Goal: Check status

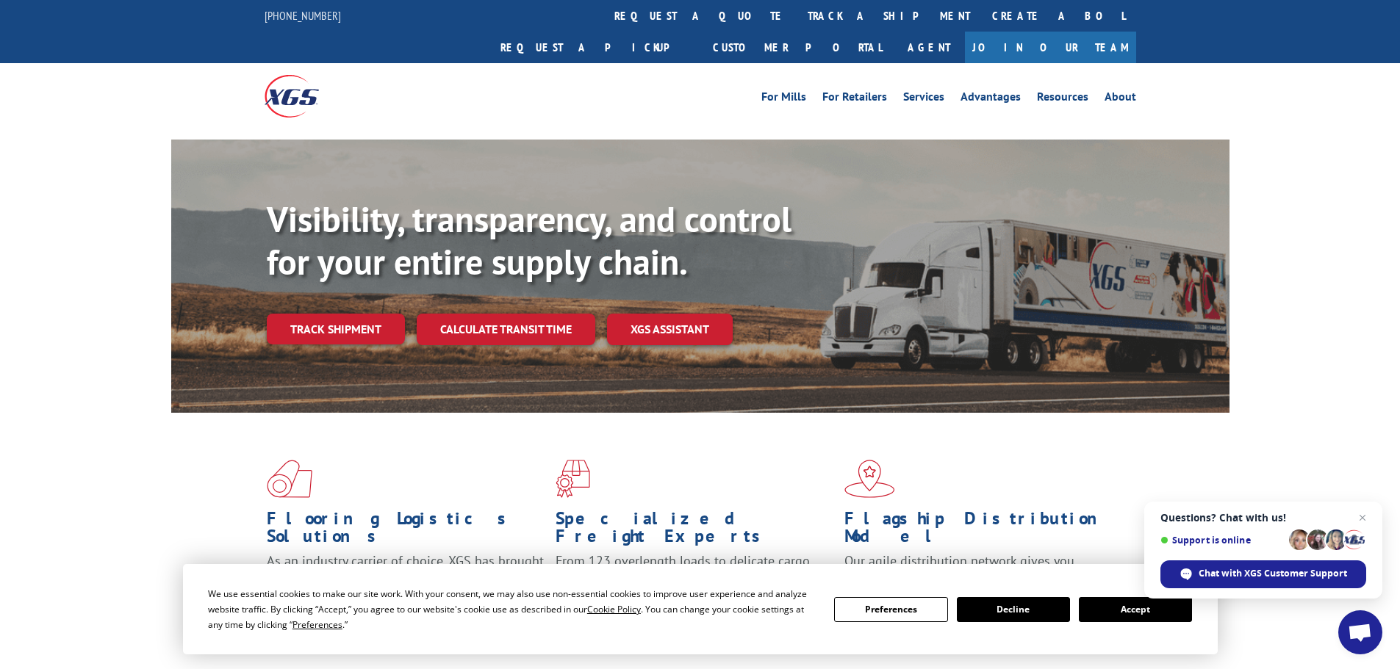
click at [631, 63] on div "For [PERSON_NAME] For Retailers Services Advantages Resources About For [PERSON…" at bounding box center [699, 95] width 871 height 65
drag, startPoint x: 633, startPoint y: 25, endPoint x: 633, endPoint y: 97, distance: 72.0
click at [796, 24] on link "track a shipment" at bounding box center [888, 16] width 184 height 32
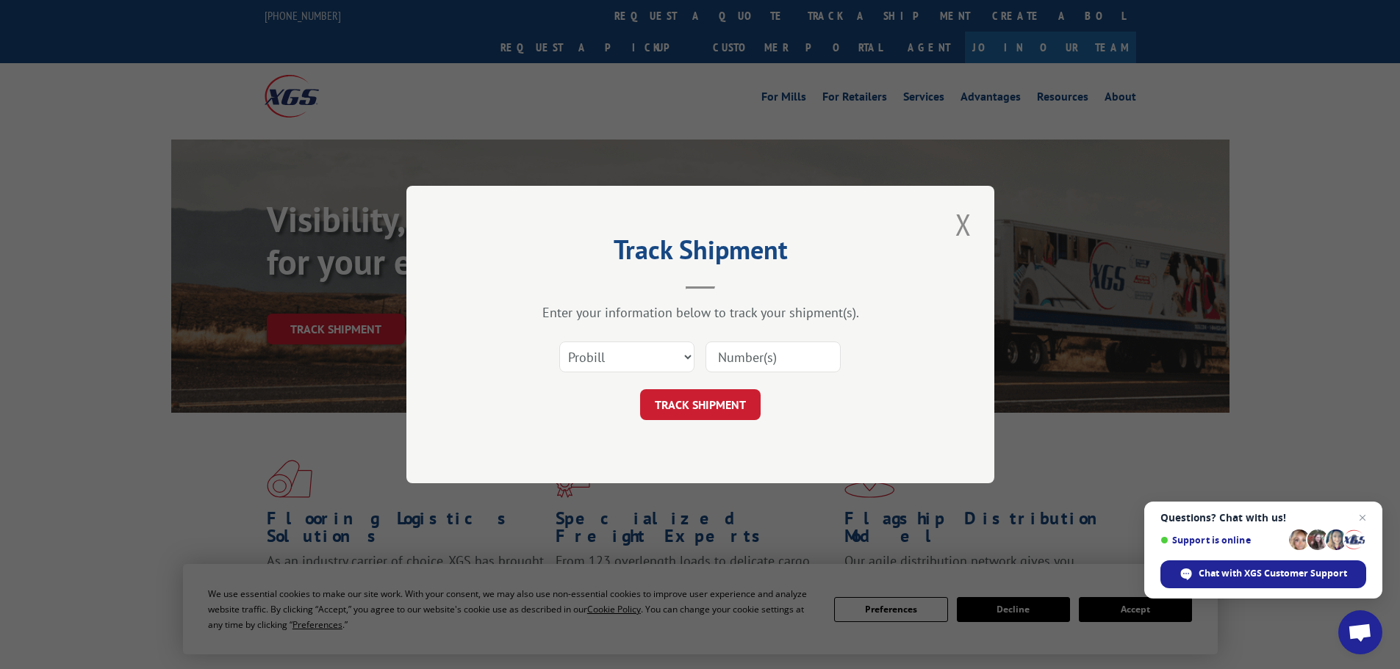
click at [617, 337] on div "Select category... Probill BOL PO" at bounding box center [700, 357] width 441 height 48
click at [634, 359] on select "Select category... Probill BOL PO" at bounding box center [626, 357] width 135 height 31
select select "bol"
click at [559, 342] on select "Select category... Probill BOL PO" at bounding box center [626, 357] width 135 height 31
paste input "420350"
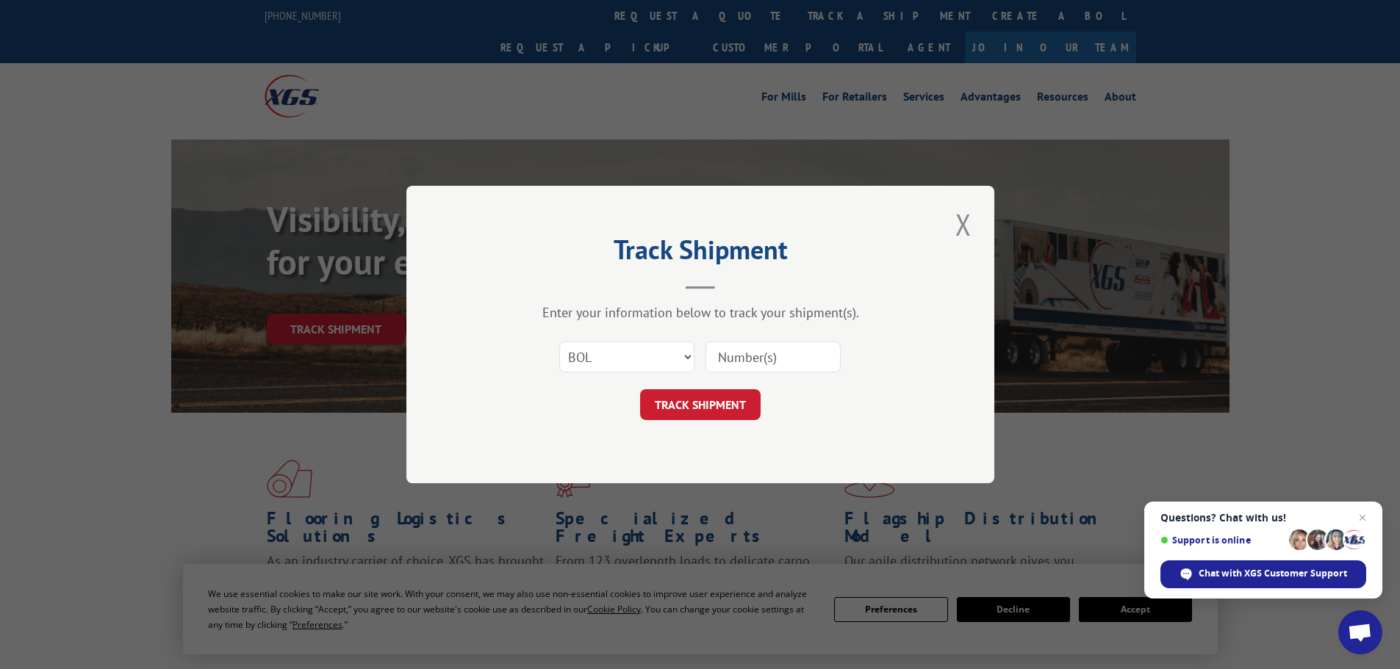
type input "420350"
click button "TRACK SHIPMENT" at bounding box center [700, 404] width 120 height 31
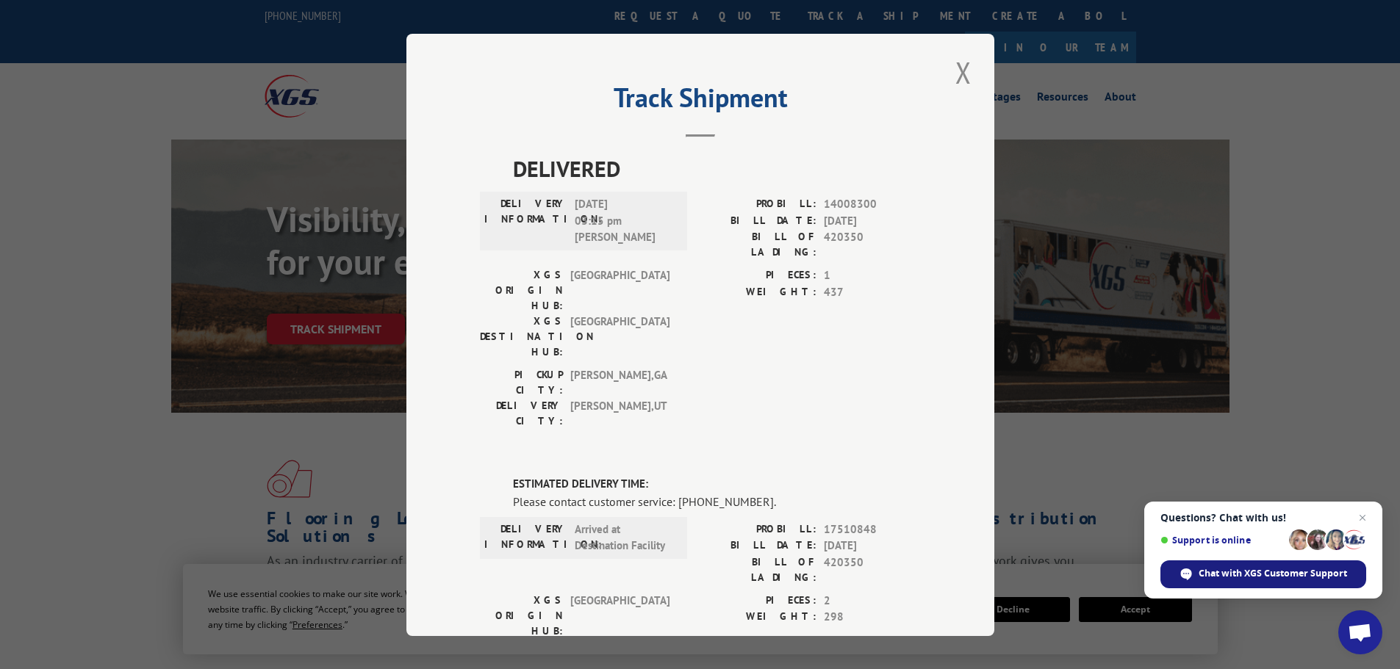
click at [1225, 575] on span "Chat with XGS Customer Support" at bounding box center [1272, 573] width 148 height 13
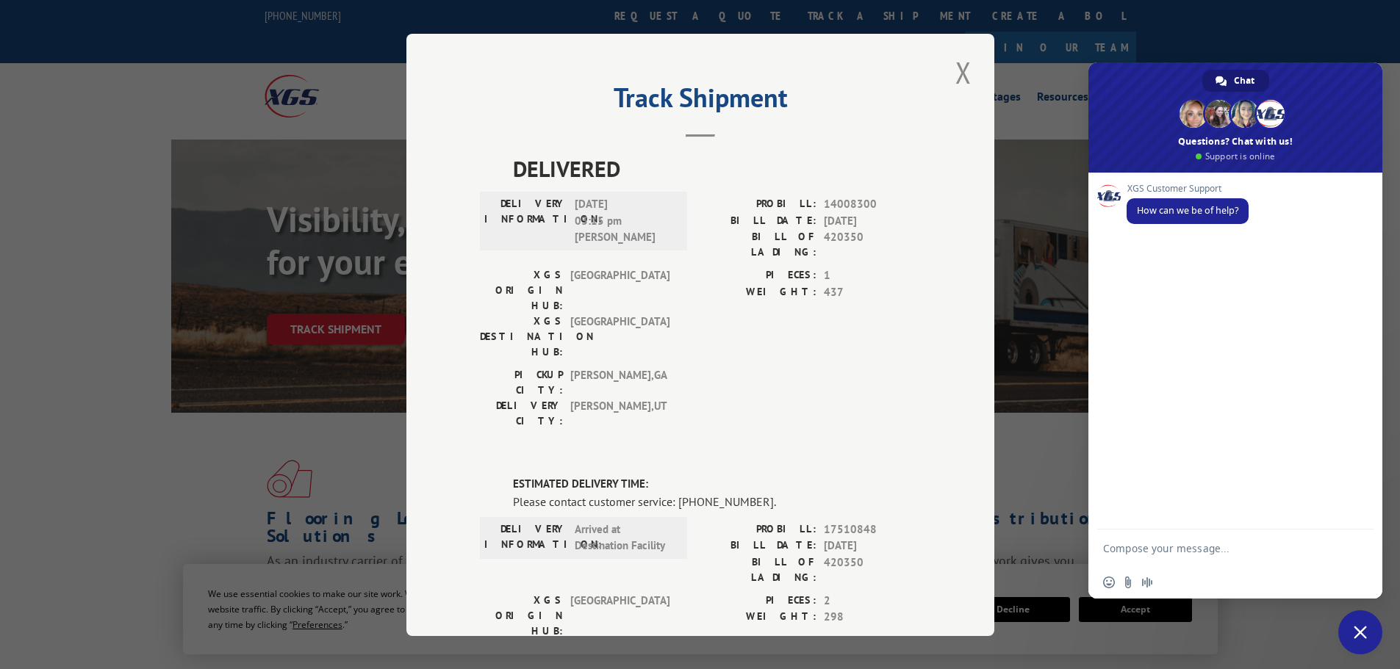
click at [1224, 547] on textarea "Compose your message..." at bounding box center [1220, 548] width 235 height 37
paste textarea "420350"
type textarea "can I get an update on this BOL 420350"
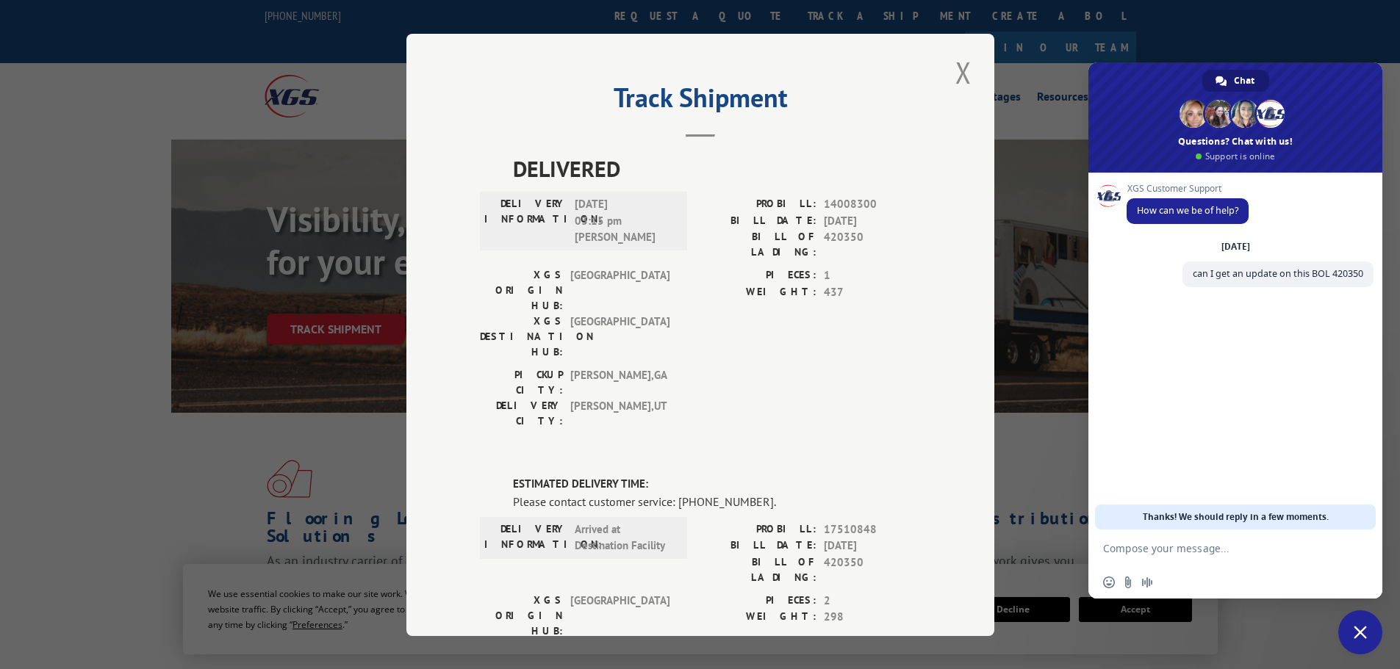
click at [978, 78] on div "Track Shipment DELIVERED DELIVERY INFORMATION: [DATE] 03:15 pm LARI H PROBILL: …" at bounding box center [700, 335] width 588 height 602
click at [953, 68] on button "Close modal" at bounding box center [963, 72] width 25 height 40
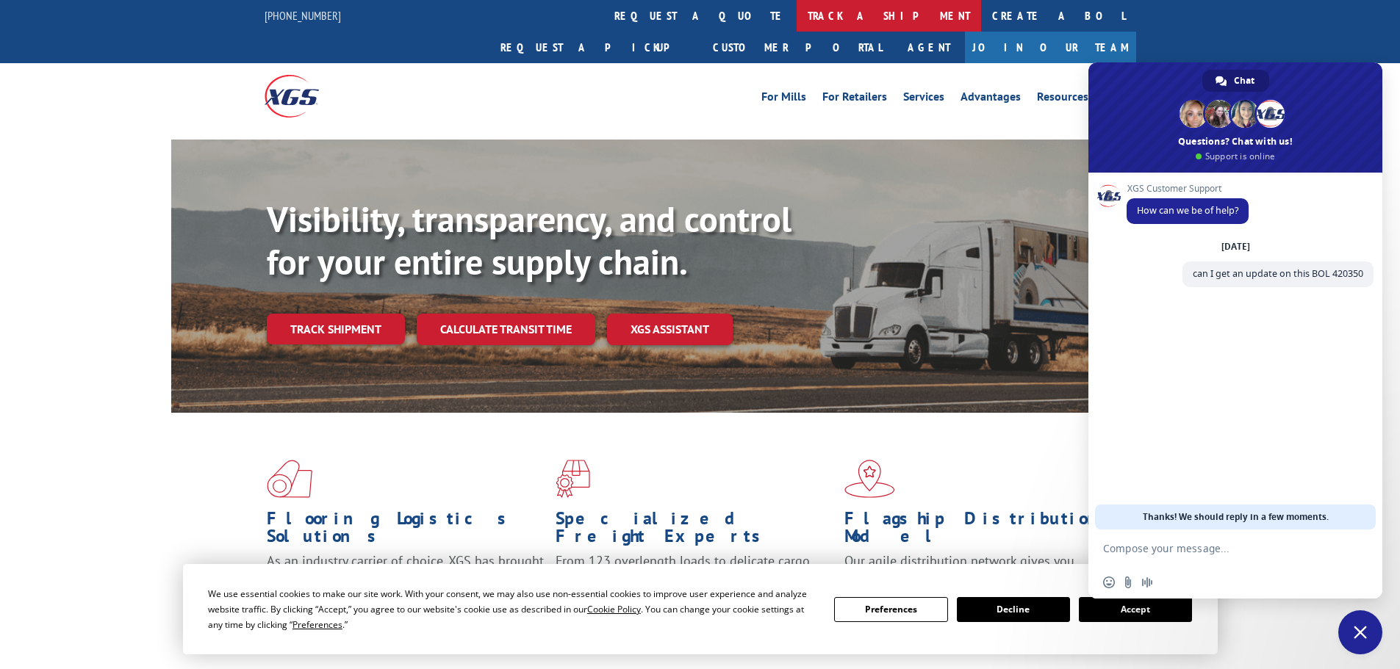
click at [796, 7] on link "track a shipment" at bounding box center [888, 16] width 184 height 32
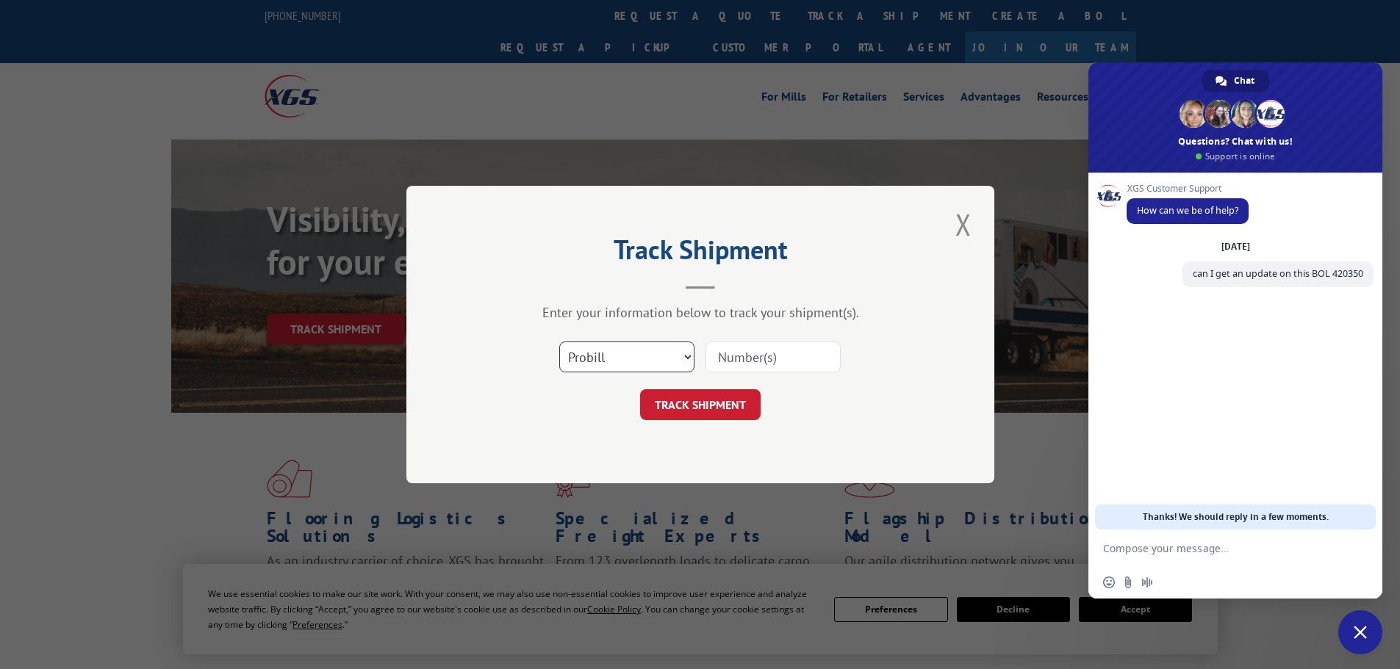
click at [631, 365] on select "Select category... Probill BOL PO" at bounding box center [626, 357] width 135 height 31
select select "bol"
click at [559, 342] on select "Select category... Probill BOL PO" at bounding box center [626, 357] width 135 height 31
click at [753, 347] on input at bounding box center [772, 357] width 135 height 31
type input "4860156"
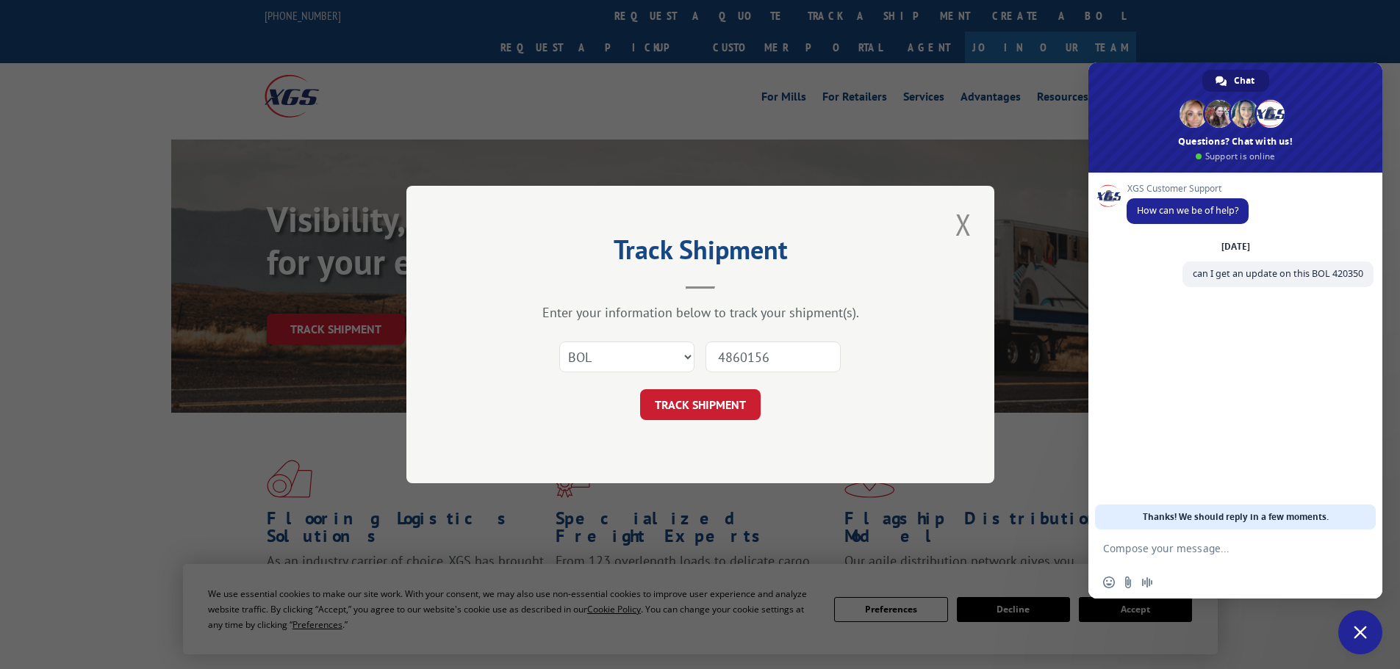
click at [640, 389] on button "TRACK SHIPMENT" at bounding box center [700, 404] width 120 height 31
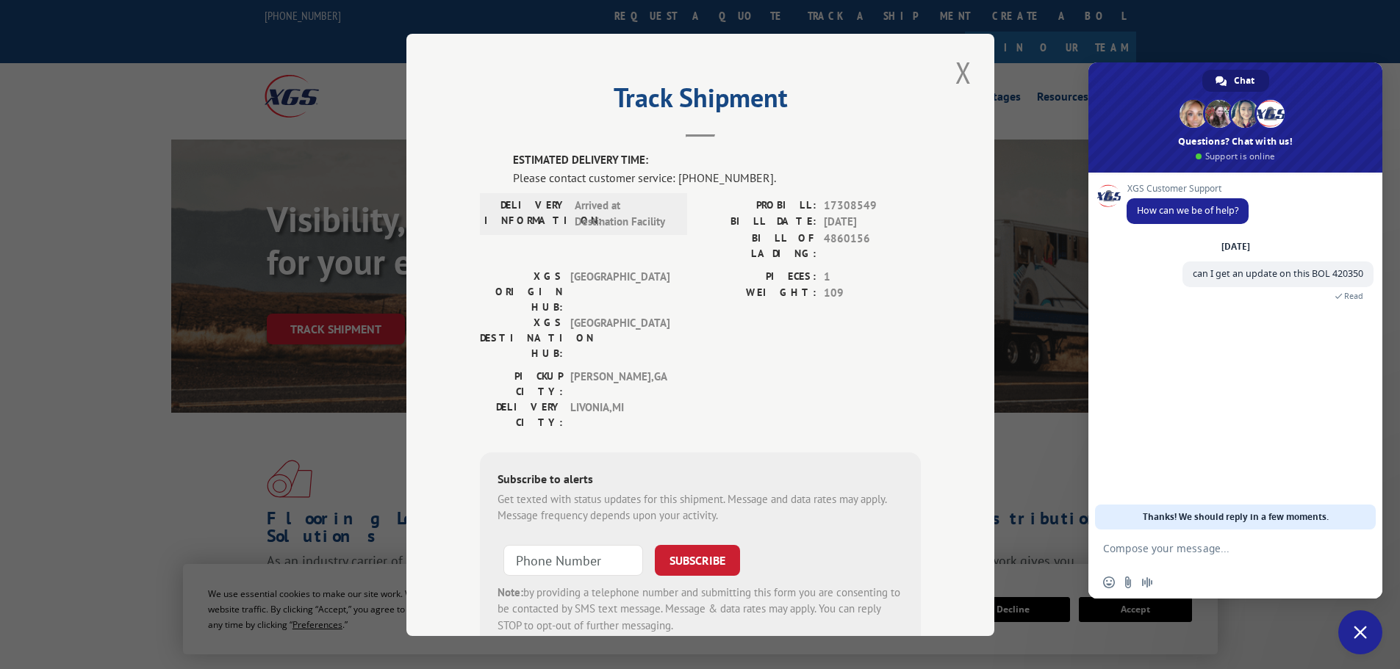
click at [464, 573] on div "Track Shipment ESTIMATED DELIVERY TIME: Please contact customer service: [PHONE…" at bounding box center [700, 335] width 588 height 602
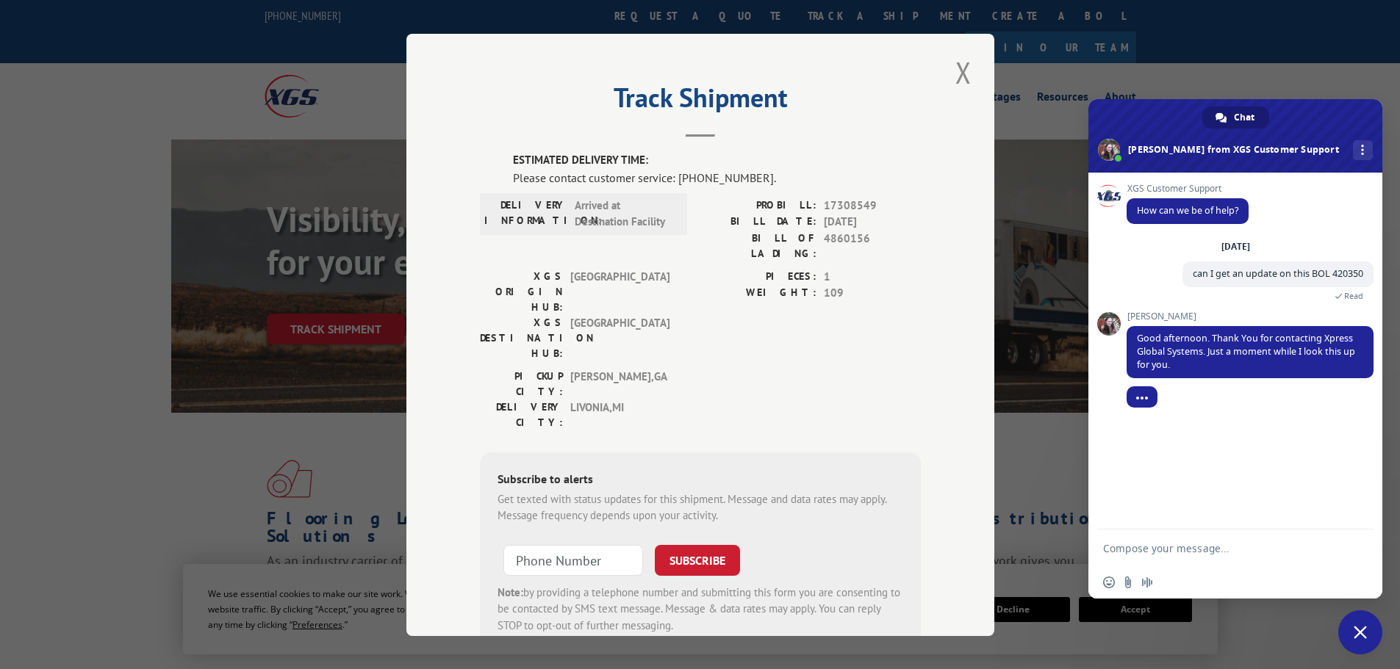
click at [1235, 550] on textarea "Compose your message..." at bounding box center [1220, 548] width 235 height 37
click at [952, 72] on button "Close modal" at bounding box center [963, 72] width 25 height 40
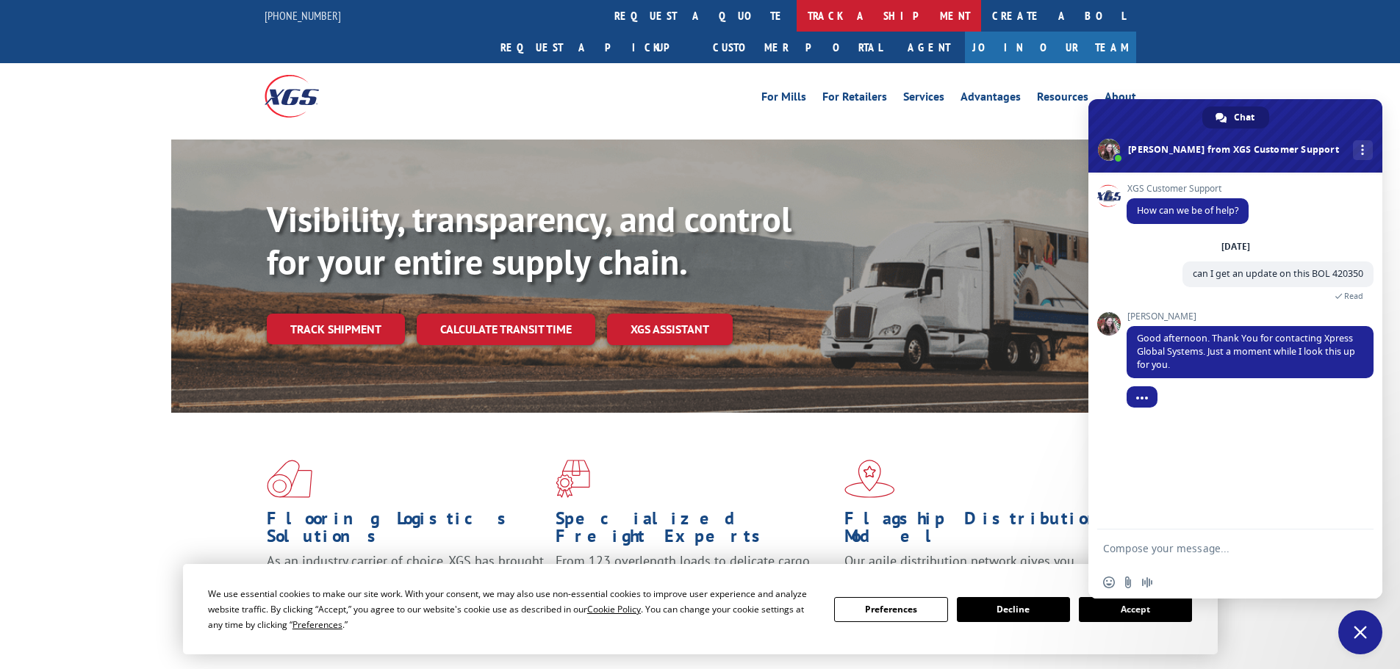
click at [796, 25] on link "track a shipment" at bounding box center [888, 16] width 184 height 32
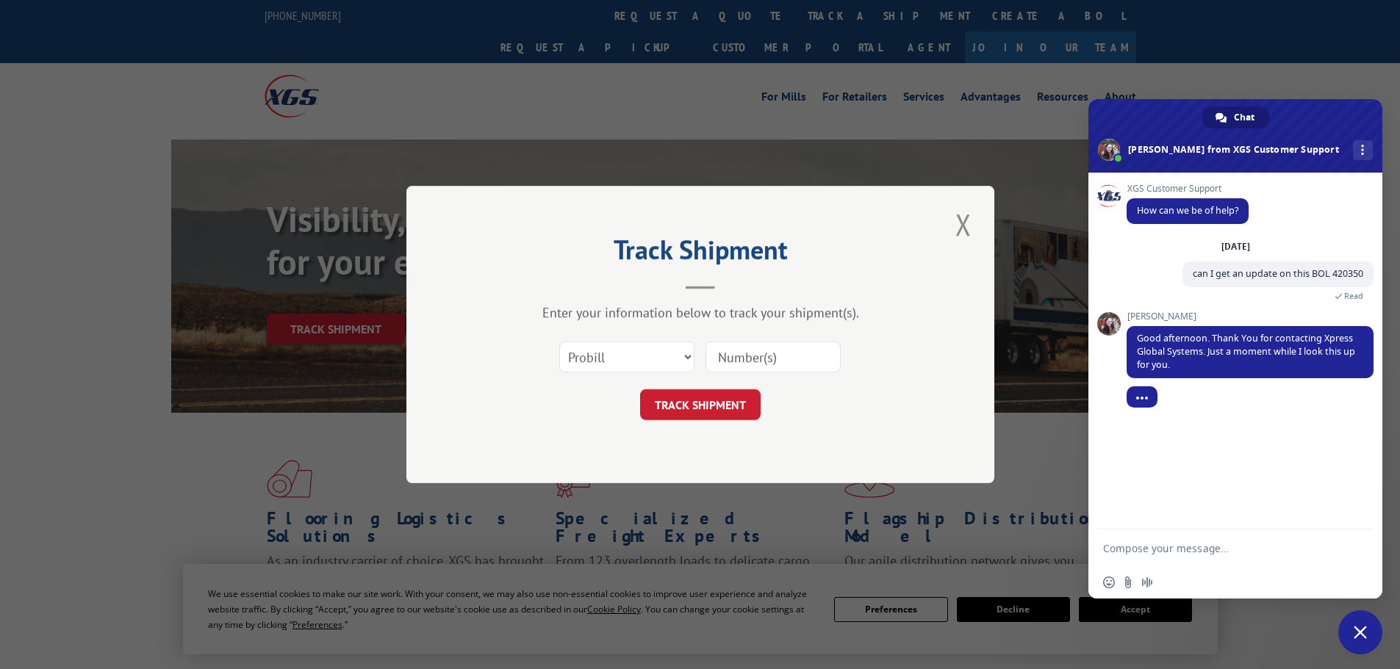
click at [585, 338] on div "Select category... Probill BOL PO" at bounding box center [700, 357] width 441 height 48
click at [585, 367] on select "Select category... Probill BOL PO" at bounding box center [626, 357] width 135 height 31
click at [559, 342] on select "Select category... Probill BOL PO" at bounding box center [626, 357] width 135 height 31
click at [600, 363] on select "Select category... Probill BOL PO" at bounding box center [626, 357] width 135 height 31
select select "bol"
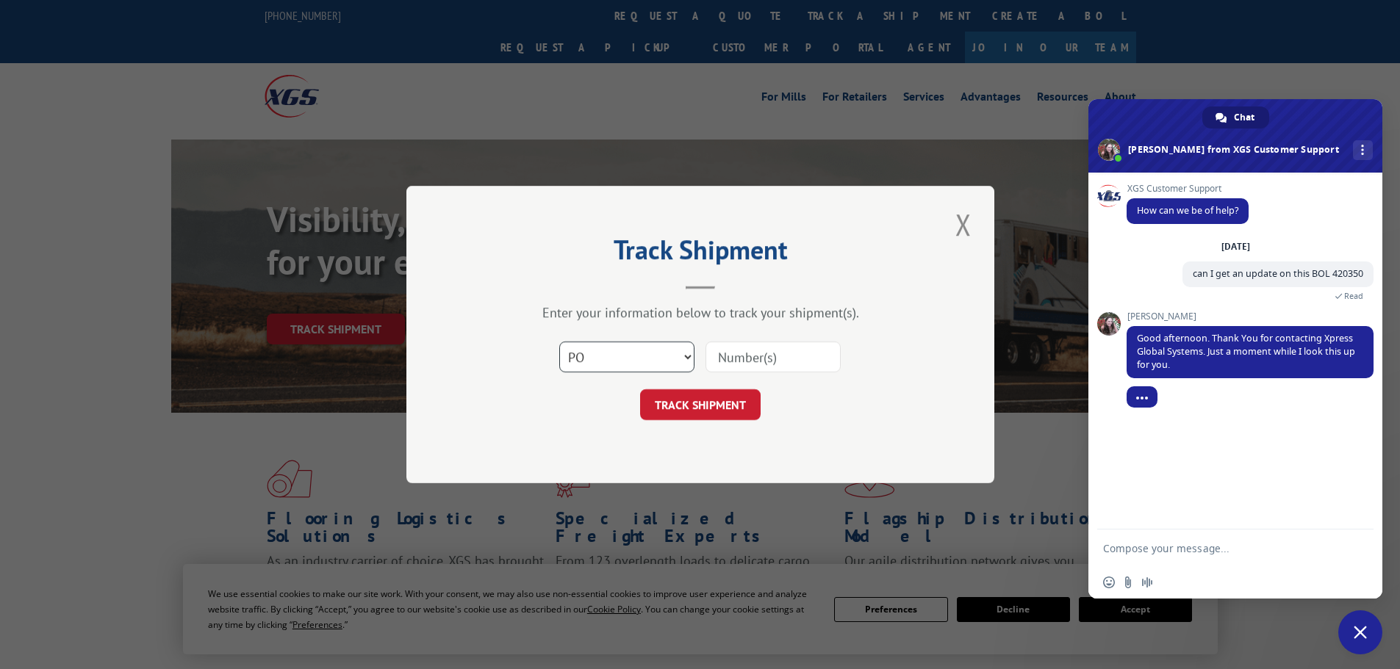
click at [559, 342] on select "Select category... Probill BOL PO" at bounding box center [626, 357] width 135 height 31
paste input "4866053"
type input "4866053"
click button "TRACK SHIPMENT" at bounding box center [700, 404] width 120 height 31
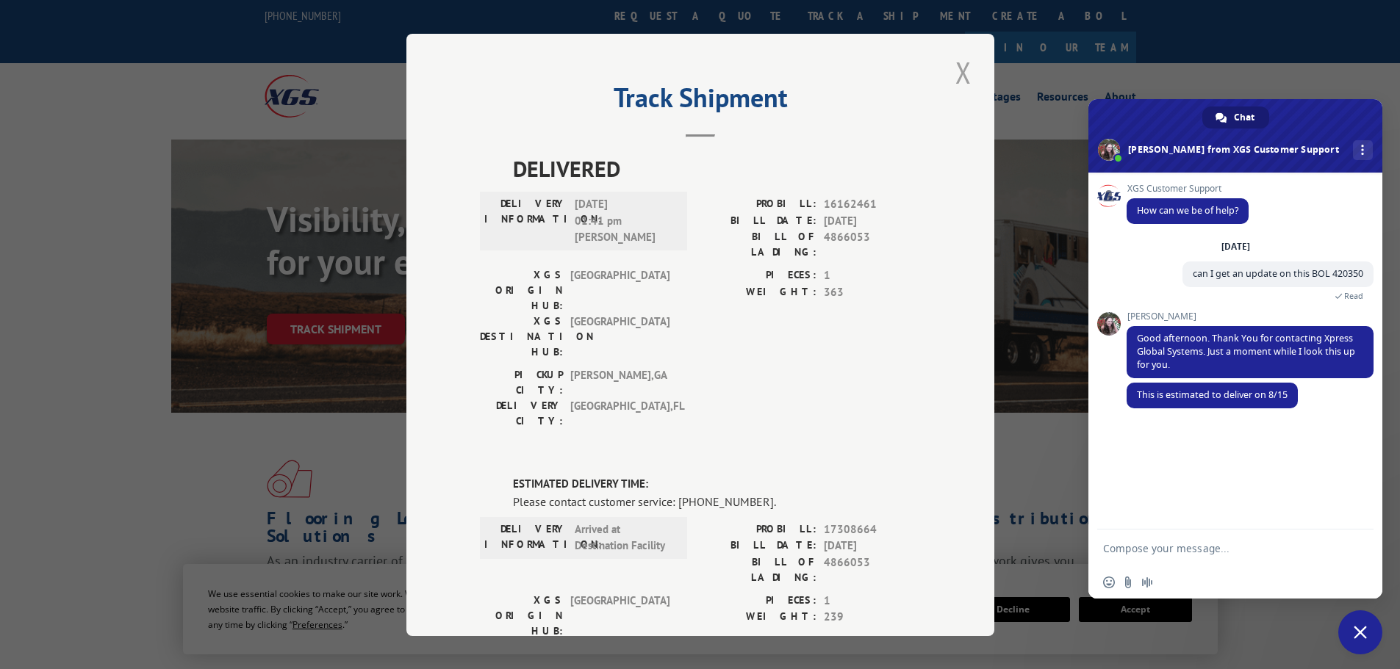
click at [965, 68] on button "Close modal" at bounding box center [963, 72] width 25 height 40
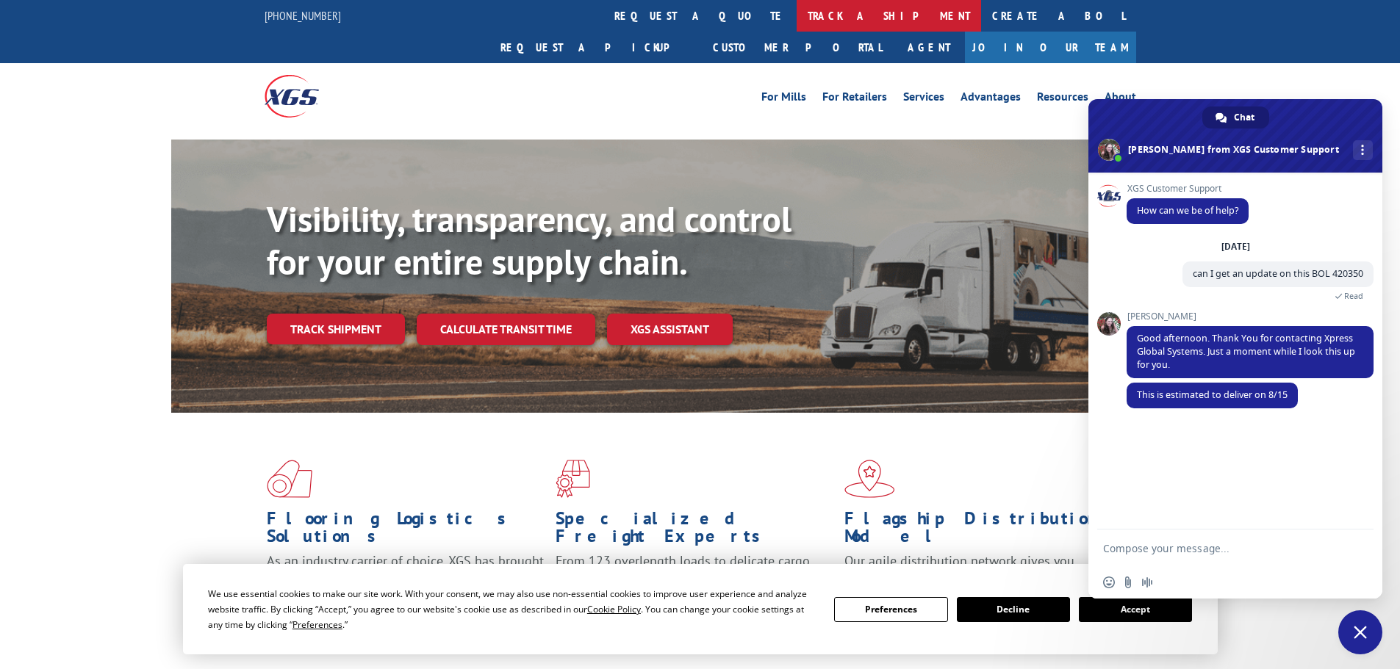
click at [796, 15] on link "track a shipment" at bounding box center [888, 16] width 184 height 32
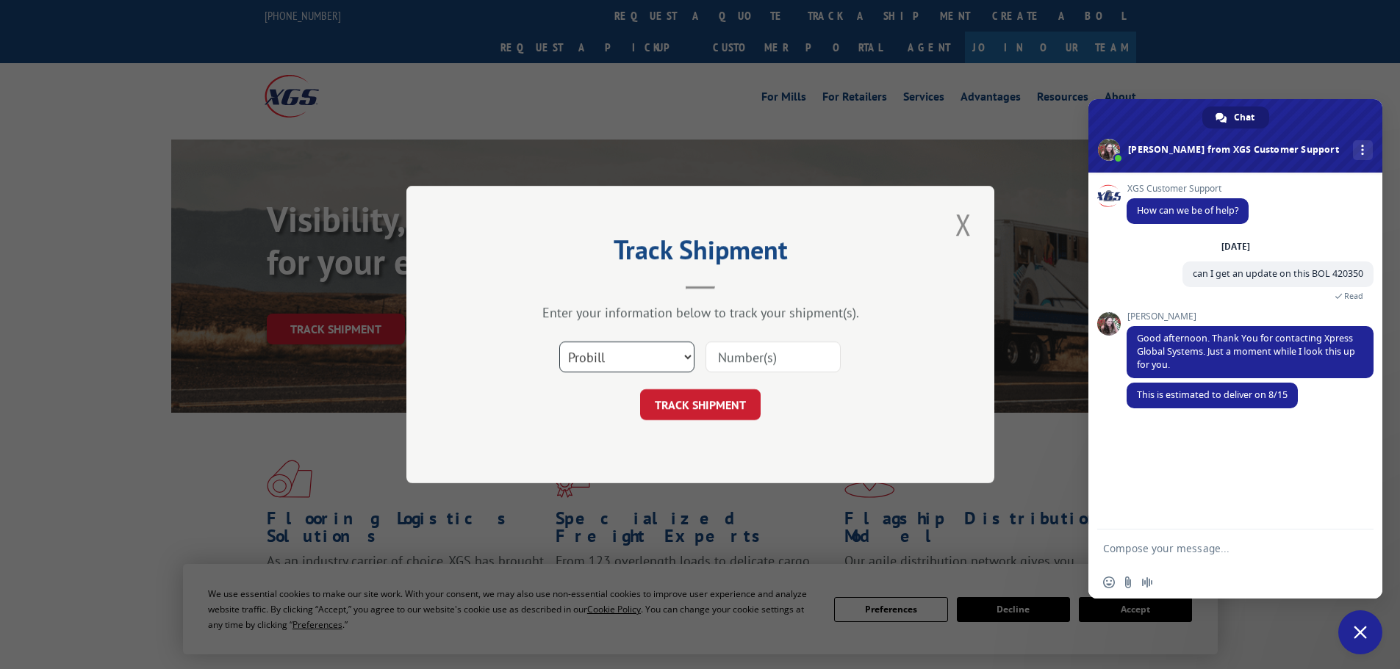
click at [654, 368] on select "Select category... Probill BOL PO" at bounding box center [626, 357] width 135 height 31
click at [559, 342] on select "Select category... Probill BOL PO" at bounding box center [626, 357] width 135 height 31
click at [598, 372] on select "Select category... Probill BOL PO" at bounding box center [626, 357] width 135 height 31
select select "bol"
click at [559, 342] on select "Select category... Probill BOL PO" at bounding box center [626, 357] width 135 height 31
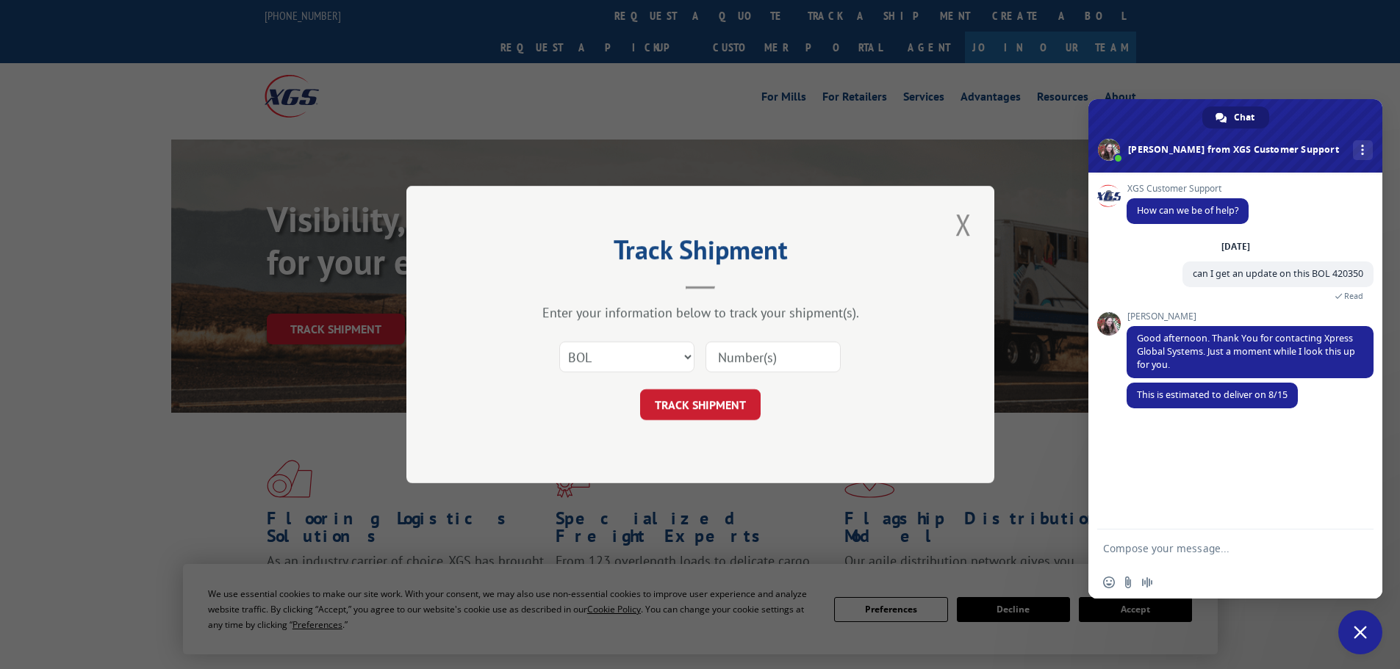
paste input "5954018"
type input "5954018"
click button "TRACK SHIPMENT" at bounding box center [700, 404] width 120 height 31
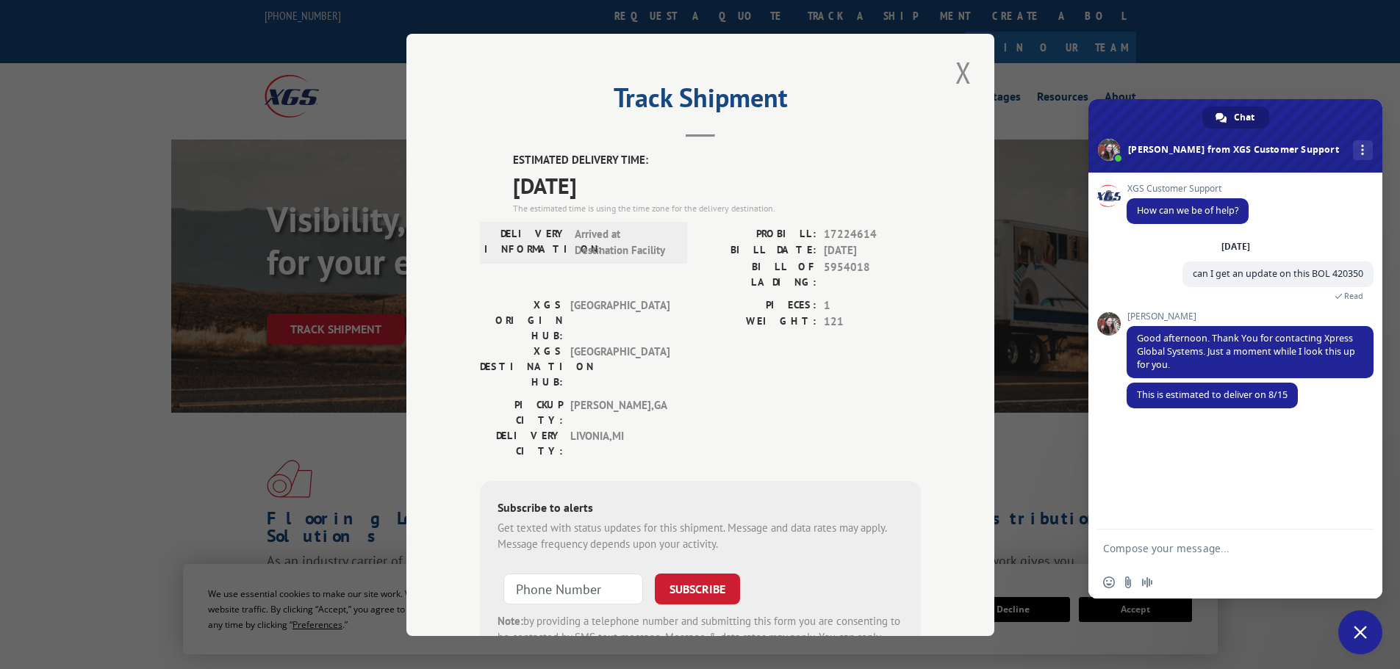
click at [1271, 540] on textarea "Compose your message..." at bounding box center [1220, 548] width 235 height 37
click at [1207, 558] on textarea "awesome thanl y" at bounding box center [1220, 548] width 235 height 37
type textarea "awesome thank you"
click at [962, 74] on button "Close modal" at bounding box center [963, 72] width 25 height 40
